Goal: Use online tool/utility: Use online tool/utility

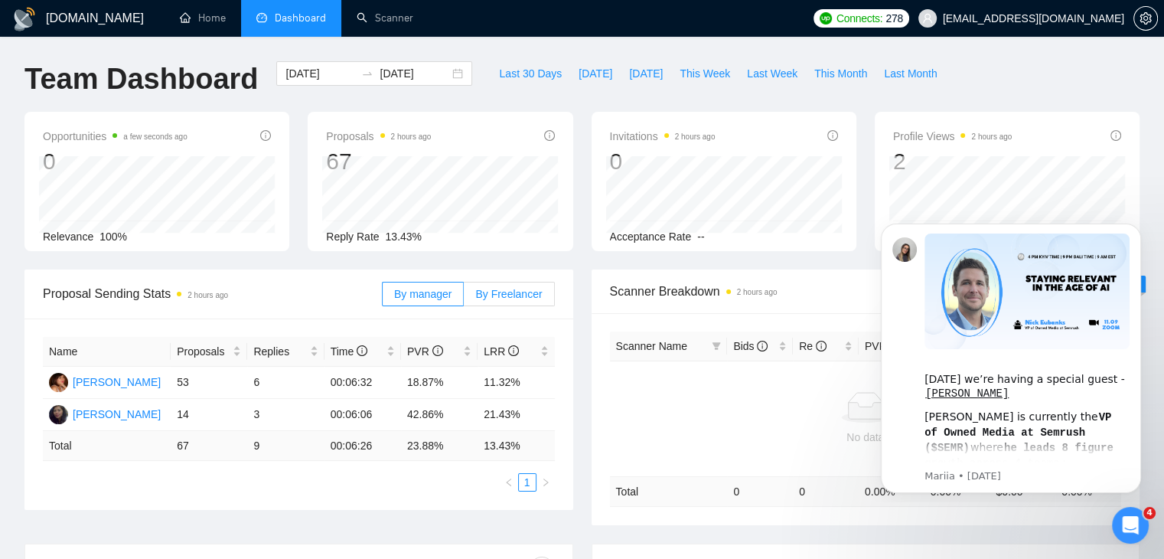
click at [517, 291] on span "By Freelancer" at bounding box center [508, 294] width 67 height 12
click at [464, 298] on input "By Freelancer" at bounding box center [464, 298] width 0 height 0
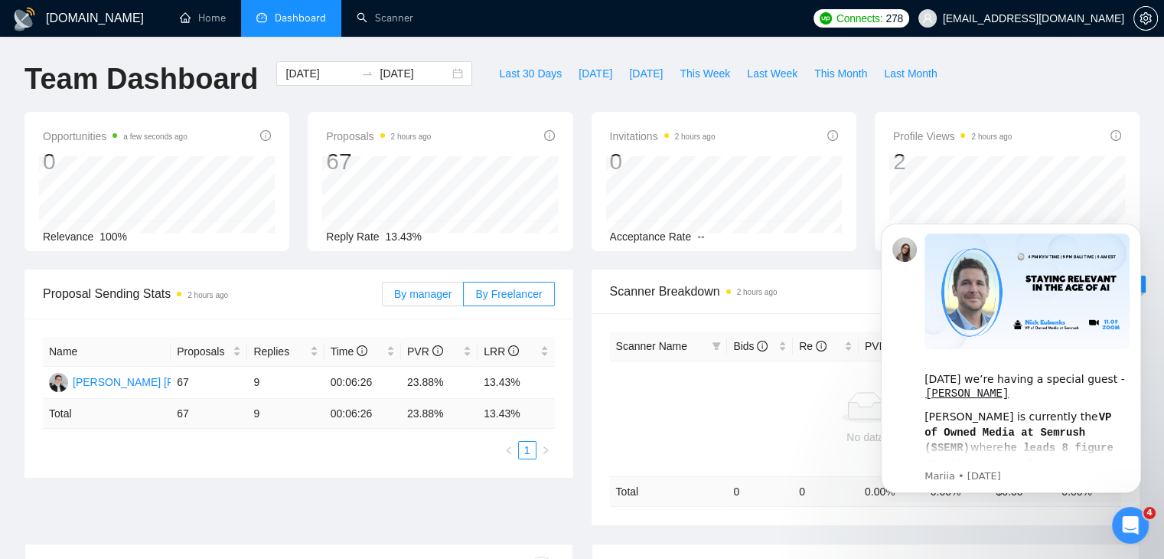
click at [414, 292] on span "By manager" at bounding box center [422, 294] width 57 height 12
click at [383, 298] on input "By manager" at bounding box center [383, 298] width 0 height 0
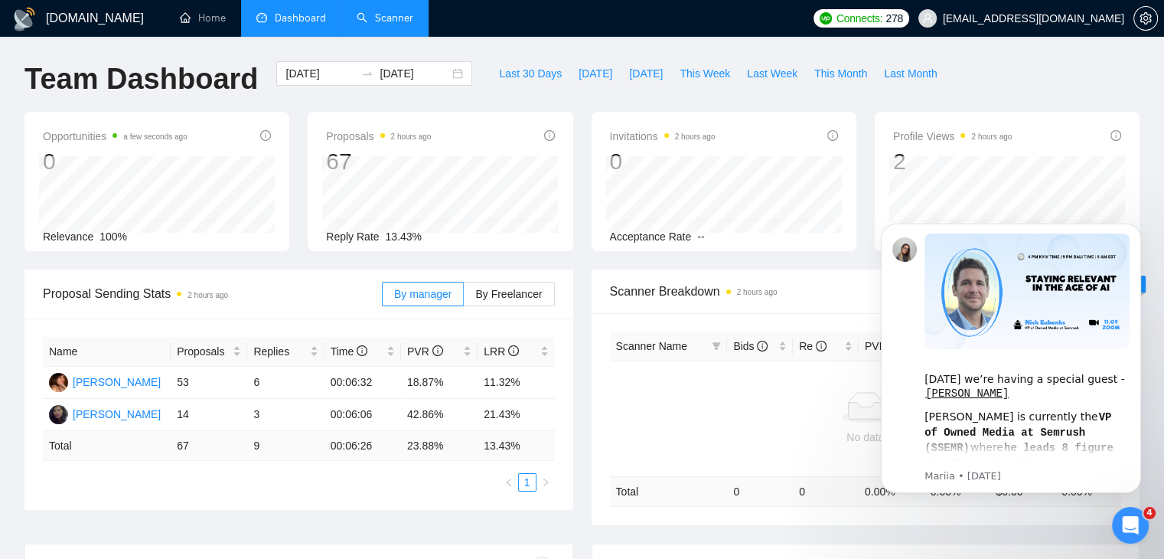
click at [401, 15] on link "Scanner" at bounding box center [385, 17] width 57 height 13
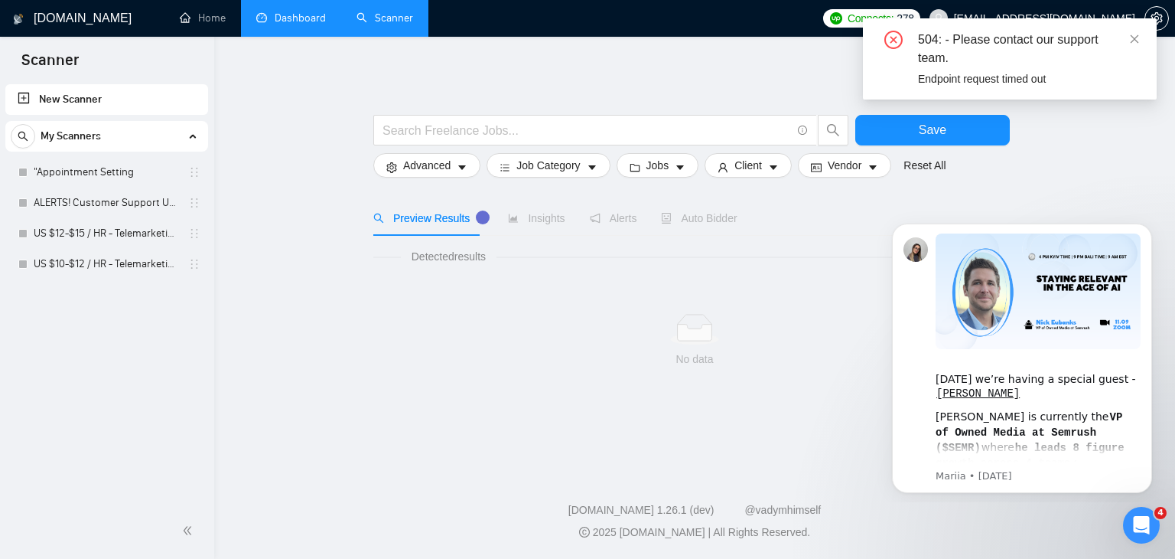
click at [288, 21] on link "Dashboard" at bounding box center [291, 17] width 70 height 13
